Goal: Task Accomplishment & Management: Manage account settings

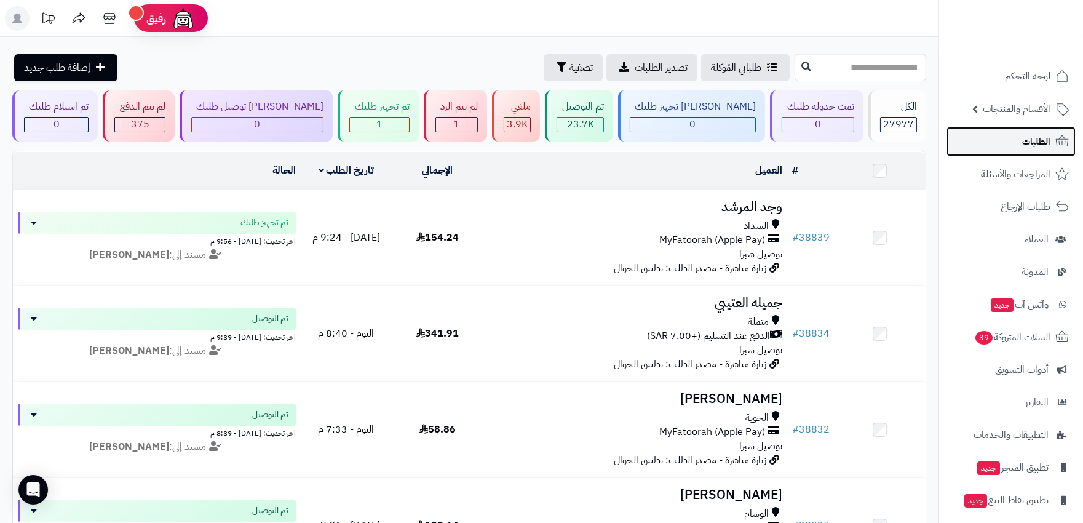
click at [1014, 140] on link "الطلبات" at bounding box center [1010, 142] width 129 height 30
click at [992, 135] on link "الطلبات" at bounding box center [1010, 142] width 129 height 30
click at [1046, 143] on span "الطلبات" at bounding box center [1036, 141] width 28 height 17
click at [1042, 138] on span "الطلبات" at bounding box center [1036, 141] width 28 height 17
click at [1024, 141] on span "الطلبات" at bounding box center [1036, 141] width 28 height 17
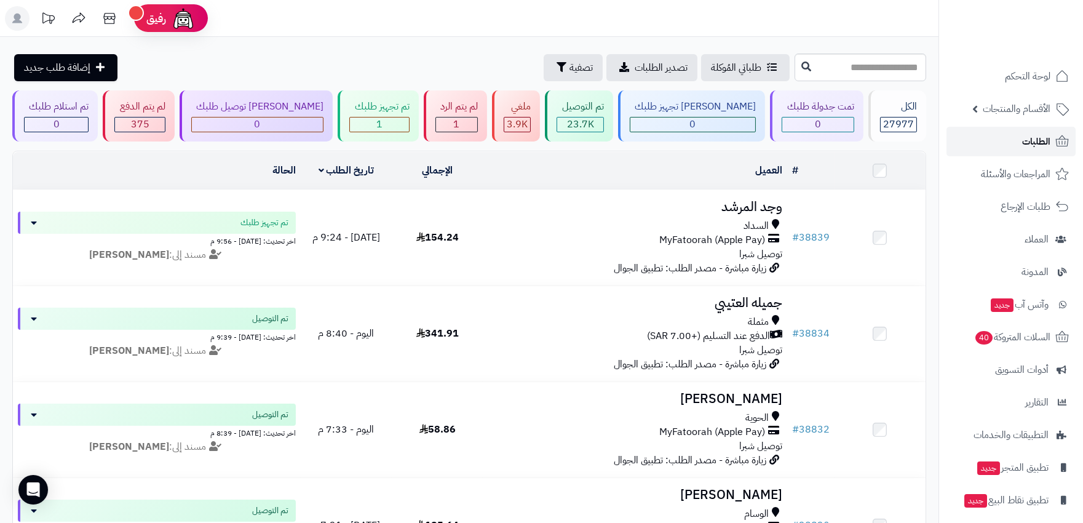
click at [1023, 143] on span "الطلبات" at bounding box center [1036, 141] width 28 height 17
drag, startPoint x: 1041, startPoint y: 129, endPoint x: 1039, endPoint y: 136, distance: 7.6
click at [1041, 130] on link "الطلبات" at bounding box center [1010, 142] width 129 height 30
click at [1039, 136] on span "الطلبات" at bounding box center [1036, 141] width 28 height 17
click at [1034, 146] on span "الطلبات" at bounding box center [1036, 141] width 28 height 17
